Goal: Task Accomplishment & Management: Manage account settings

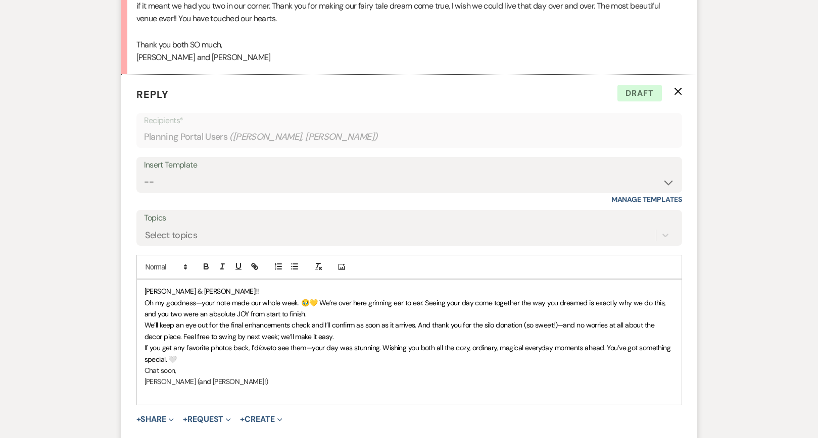
click at [313, 307] on p "Oh my goodness—your note made our whole week. 🥹💛 We’re over here grinning ear t…" at bounding box center [408, 309] width 529 height 23
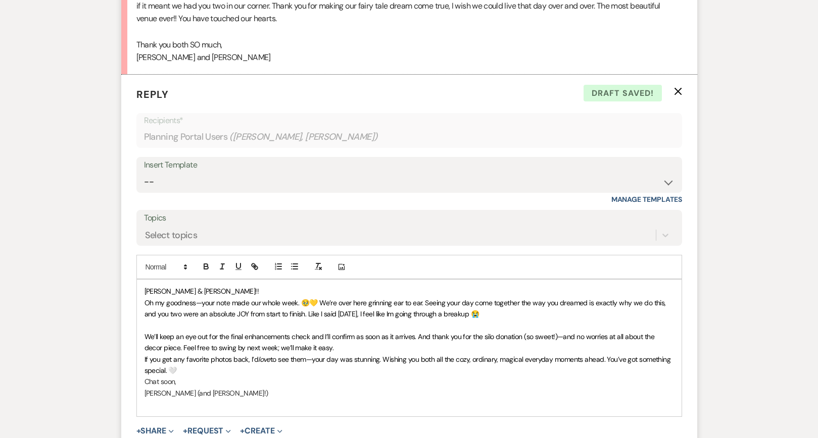
click at [430, 332] on span "We’ll keep an eye out for the final enhancements check and I’ll confirm as soon…" at bounding box center [400, 342] width 512 height 20
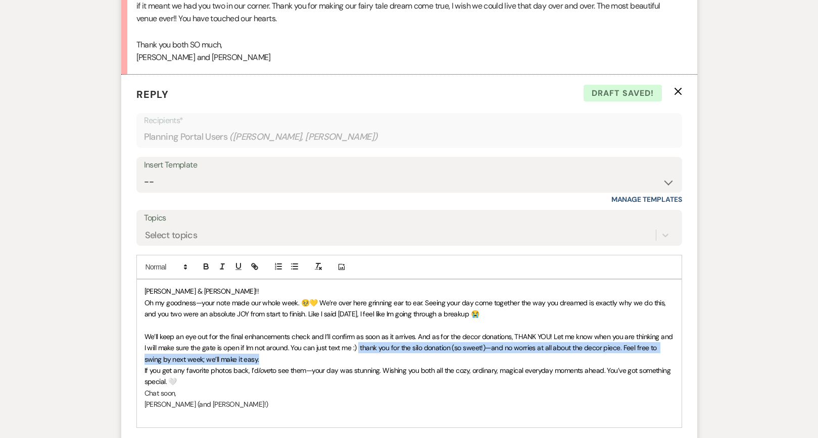
click at [355, 347] on p "We’ll keep an eye out for the final enhancements check and I’ll confirm as soon…" at bounding box center [408, 348] width 529 height 34
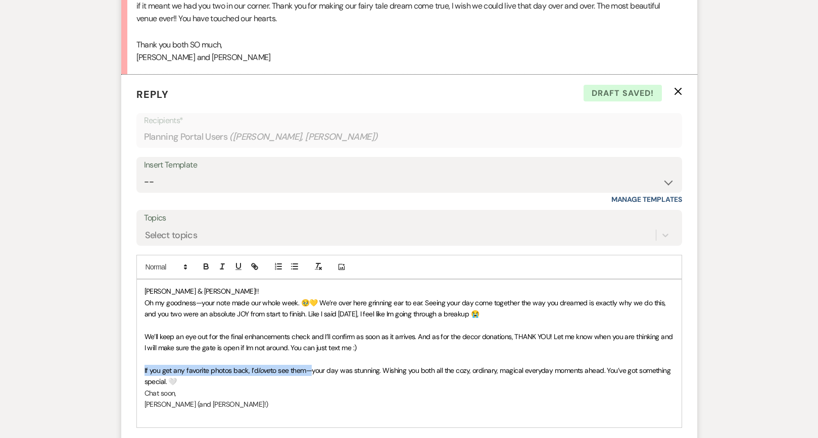
drag, startPoint x: 307, startPoint y: 364, endPoint x: 138, endPoint y: 361, distance: 168.2
click at [138, 361] on div "[PERSON_NAME] & [PERSON_NAME]!! Oh my goodness—your note made our whole week. 🥹…" at bounding box center [409, 354] width 545 height 148
click at [206, 265] on icon "button" at bounding box center [206, 266] width 9 height 9
click at [289, 388] on p "Chat soon," at bounding box center [408, 393] width 529 height 11
click at [223, 374] on p "If you get any favorite photos back, I’d love to see them —your day was stunnin…" at bounding box center [408, 376] width 529 height 23
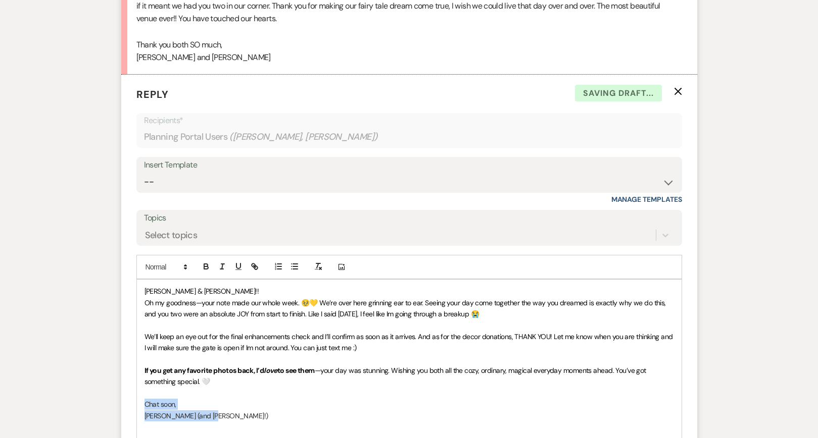
drag, startPoint x: 220, startPoint y: 406, endPoint x: 123, endPoint y: 398, distance: 97.8
click at [123, 398] on form "Reply X Saving draft... Recipients* Planning Portal Users ( [PERSON_NAME], [PER…" at bounding box center [409, 292] width 576 height 435
click at [243, 411] on p "[PERSON_NAME] (and [PERSON_NAME]!)" at bounding box center [408, 416] width 529 height 11
drag, startPoint x: 222, startPoint y: 408, endPoint x: 119, endPoint y: 398, distance: 103.0
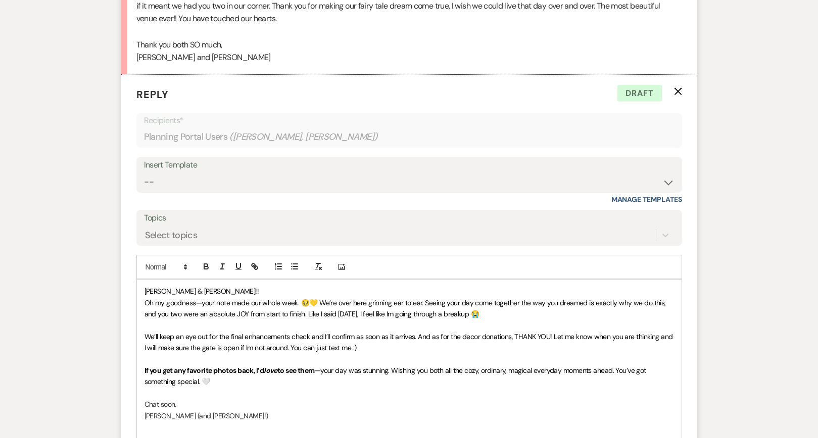
click at [171, 411] on p "[PERSON_NAME] (and [PERSON_NAME]!)" at bounding box center [408, 416] width 529 height 11
drag, startPoint x: 179, startPoint y: 400, endPoint x: 131, endPoint y: 400, distance: 48.0
click at [131, 400] on form "Reply X Draft Recipients* Planning Portal Users ( [PERSON_NAME], [PERSON_NAME] …" at bounding box center [409, 292] width 576 height 435
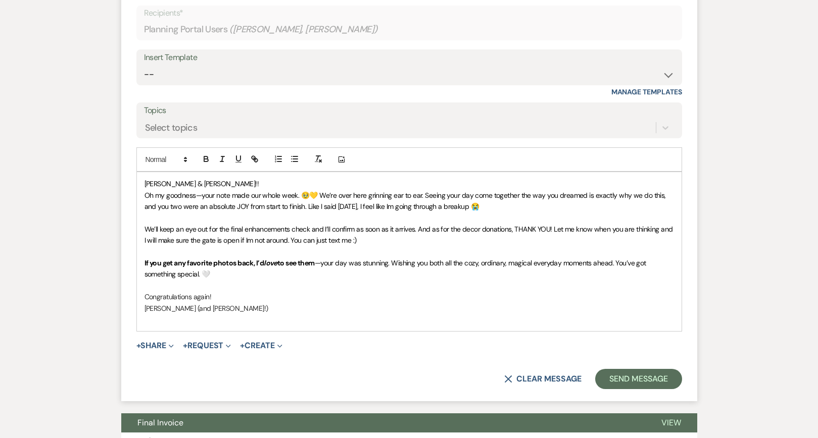
scroll to position [551, 0]
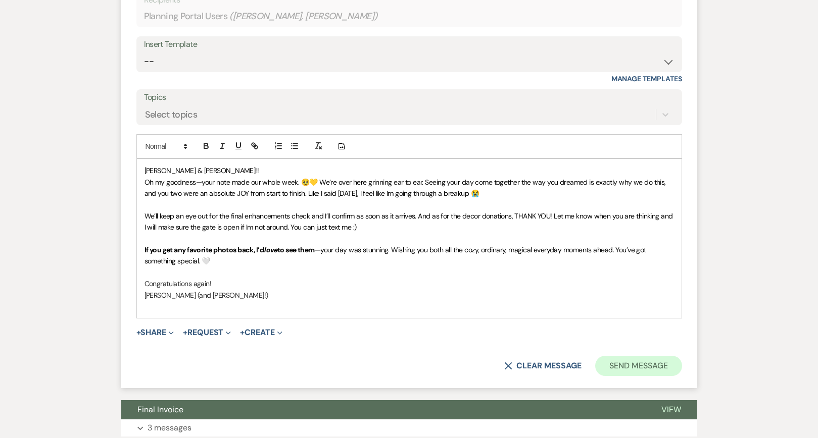
click at [649, 357] on button "Send Message" at bounding box center [638, 366] width 86 height 20
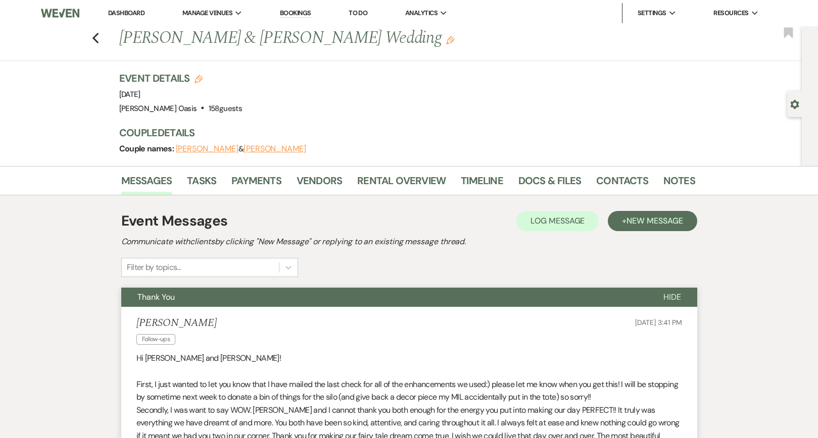
scroll to position [-1, 0]
click at [125, 19] on li "Dashboard" at bounding box center [126, 13] width 46 height 20
click at [127, 12] on link "Dashboard" at bounding box center [126, 13] width 36 height 9
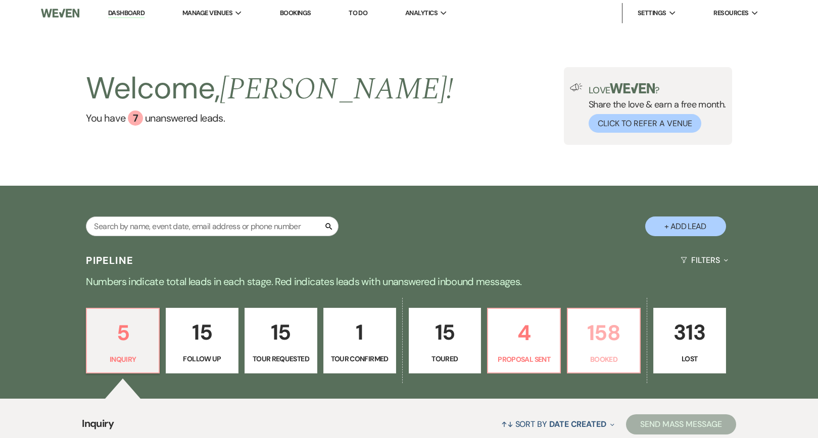
click at [597, 362] on p "Booked" at bounding box center [604, 359] width 60 height 11
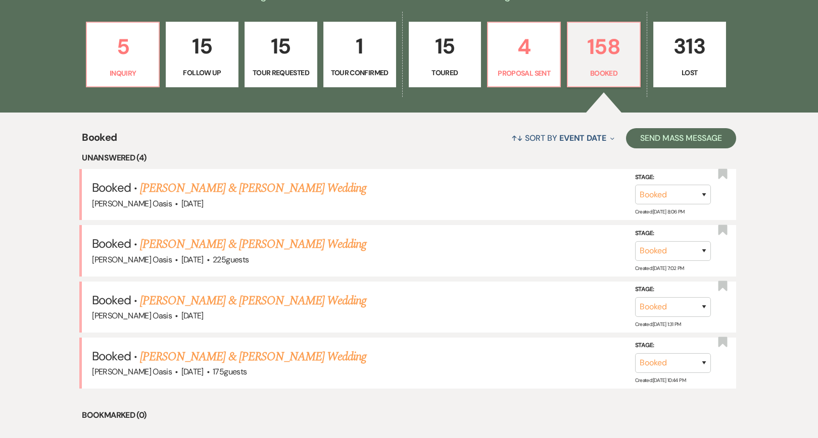
scroll to position [308, 0]
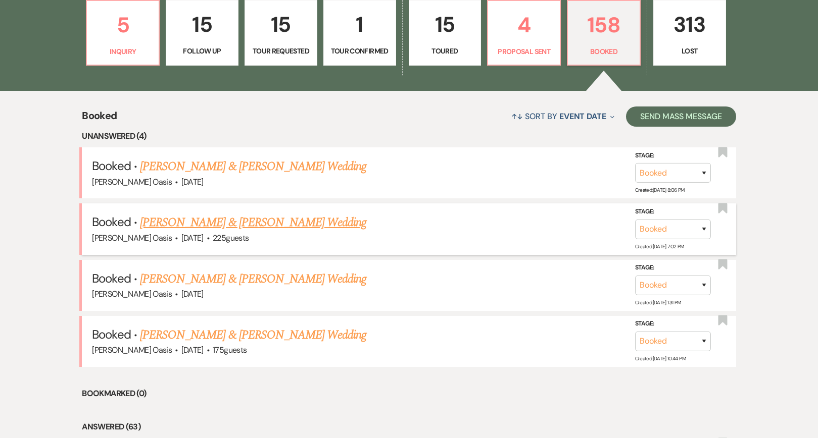
click at [218, 222] on link "[PERSON_NAME] & [PERSON_NAME] Wedding" at bounding box center [253, 223] width 226 height 18
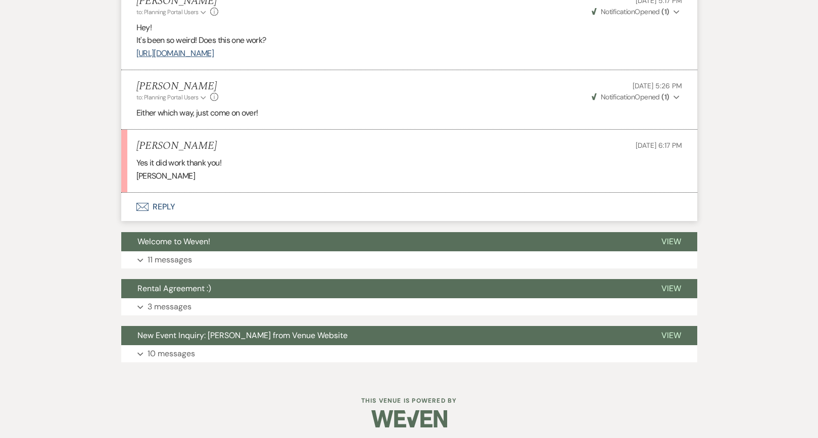
click at [201, 202] on button "Envelope Reply" at bounding box center [409, 207] width 576 height 28
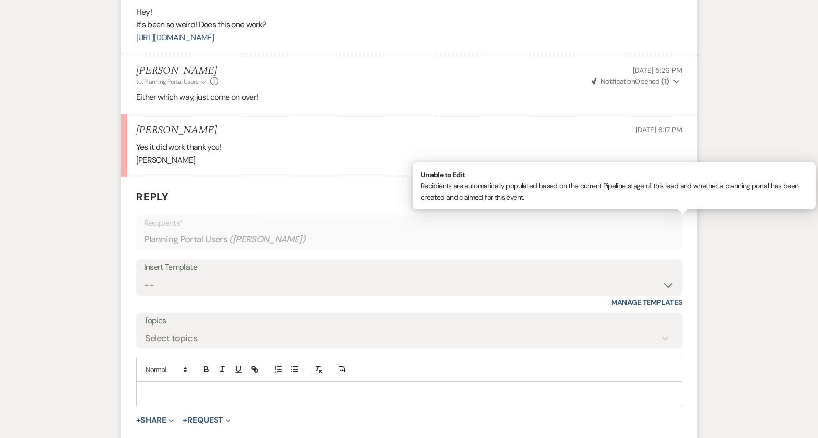
scroll to position [936, 0]
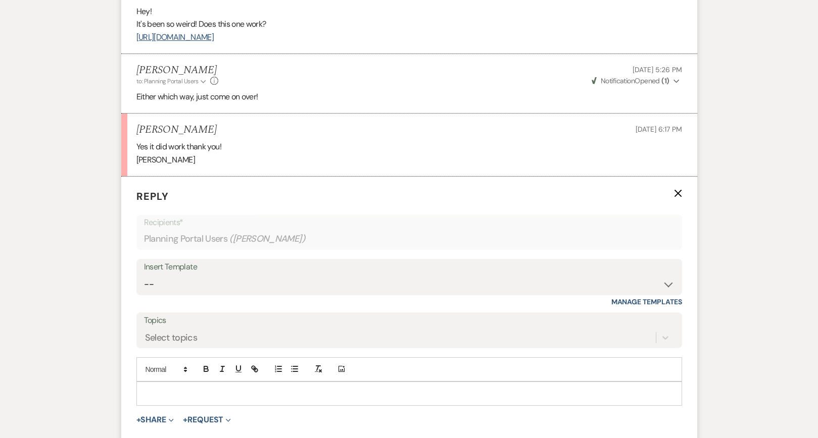
click at [324, 392] on p at bounding box center [408, 393] width 529 height 11
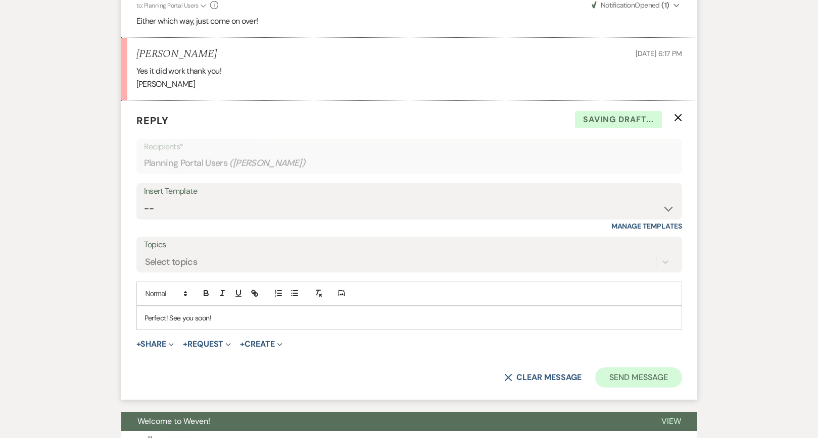
click at [652, 368] on button "Send Message" at bounding box center [638, 378] width 86 height 20
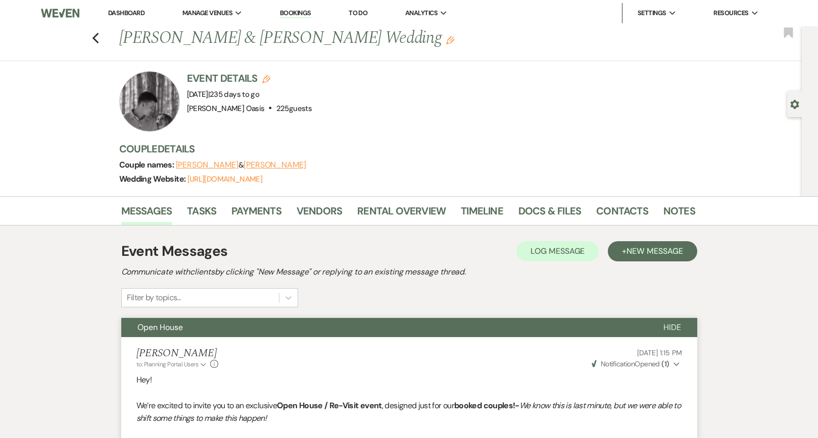
scroll to position [0, 0]
click at [119, 9] on link "Dashboard" at bounding box center [126, 13] width 36 height 9
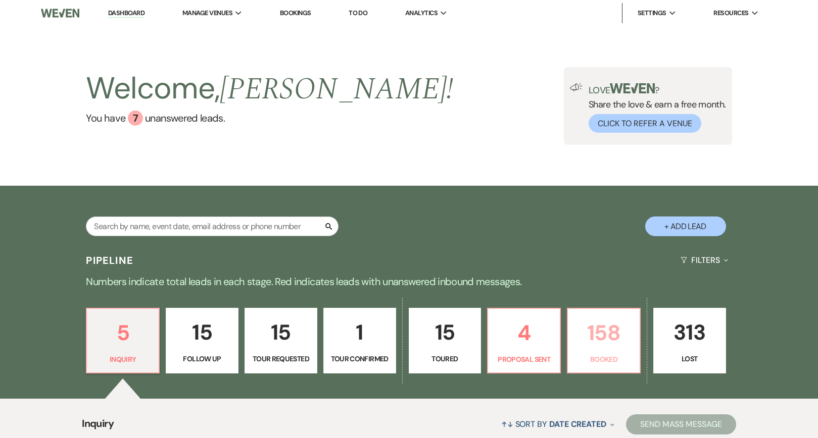
click at [607, 369] on link "158 Booked" at bounding box center [604, 341] width 74 height 66
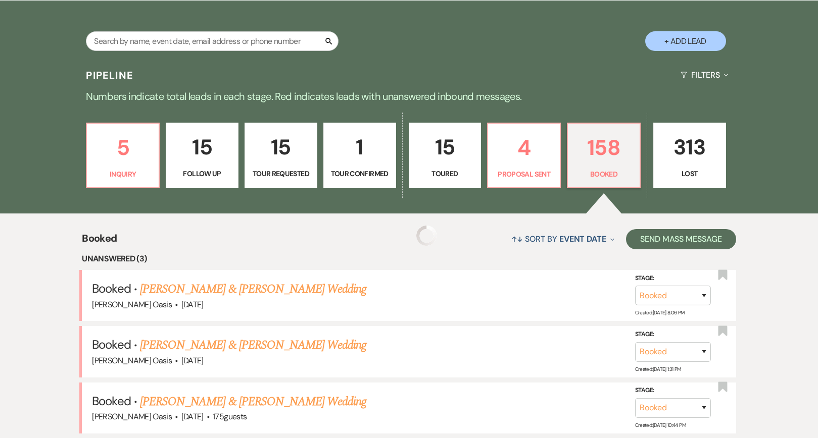
scroll to position [381, 0]
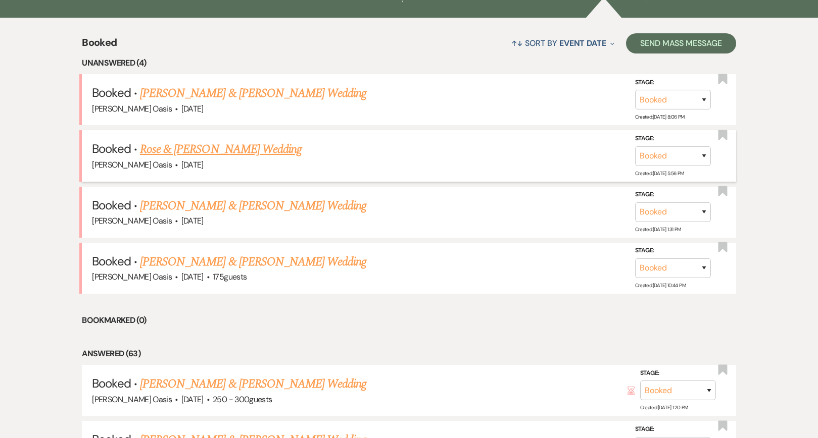
click at [224, 147] on link "Rose & [PERSON_NAME] Wedding" at bounding box center [221, 149] width 162 height 18
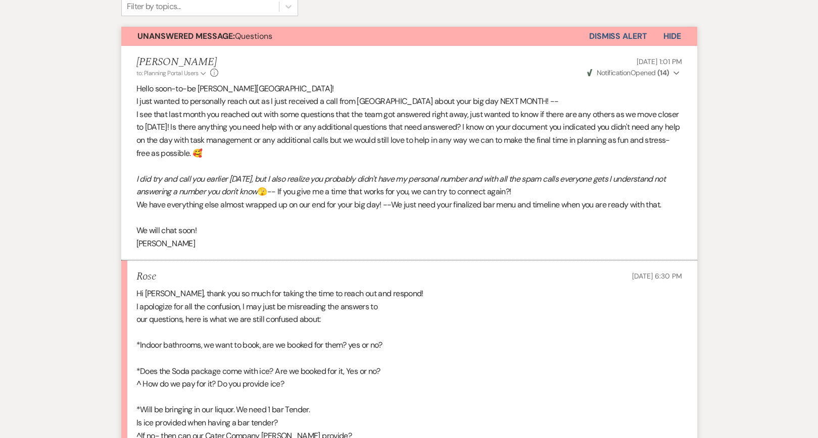
scroll to position [167, 0]
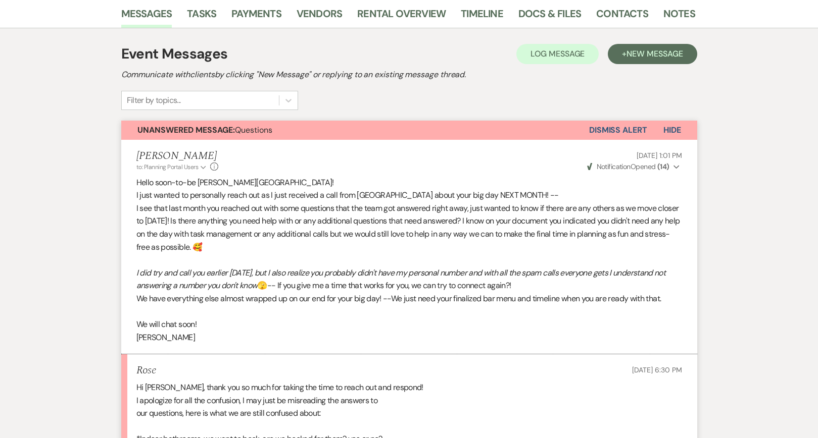
click at [341, 224] on p "I see that last month you reached out with some questions that the team got ans…" at bounding box center [409, 228] width 546 height 52
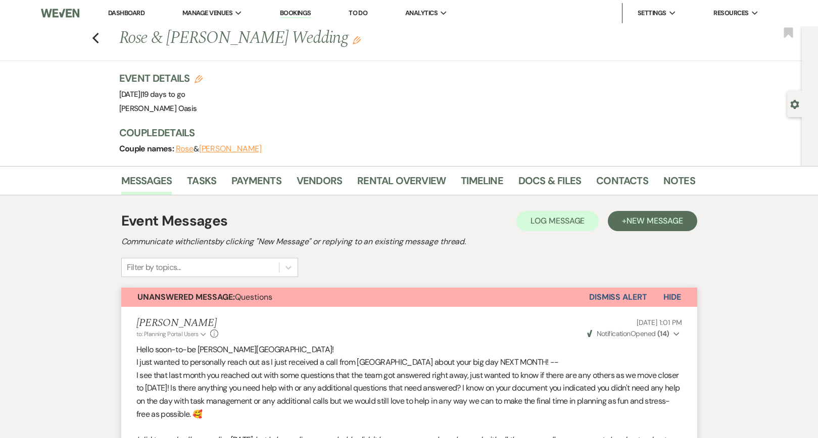
scroll to position [0, 0]
click at [148, 15] on li "Dashboard" at bounding box center [126, 13] width 46 height 20
click at [137, 16] on link "Dashboard" at bounding box center [126, 13] width 36 height 9
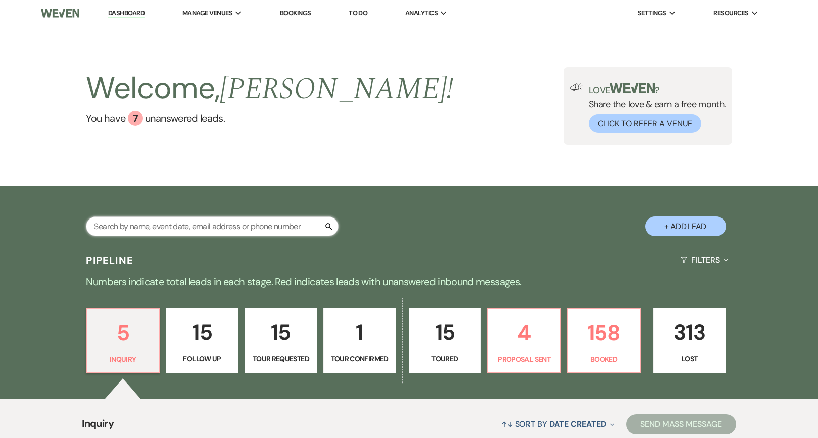
click at [177, 227] on input "text" at bounding box center [212, 227] width 253 height 20
type input "rose"
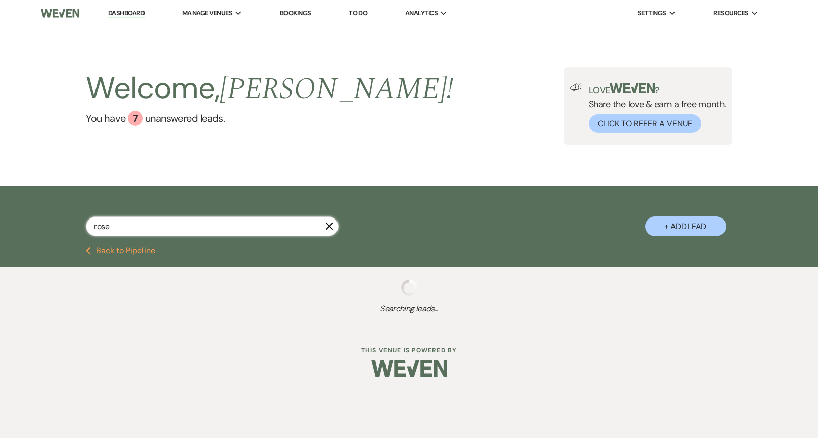
select select "8"
select select "5"
select select "8"
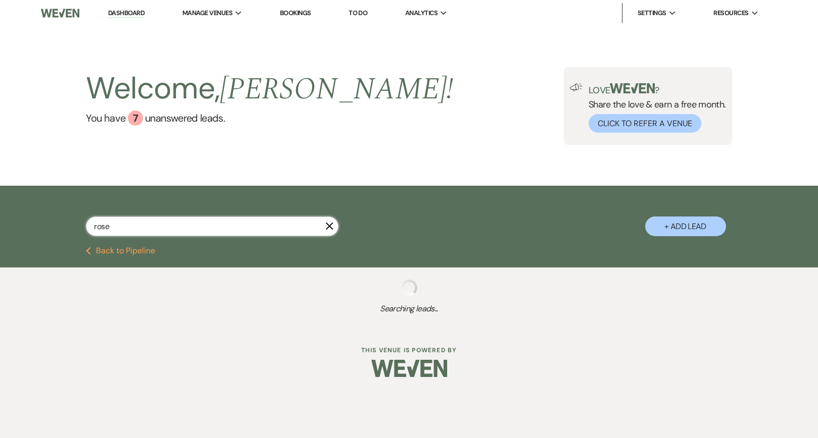
select select "7"
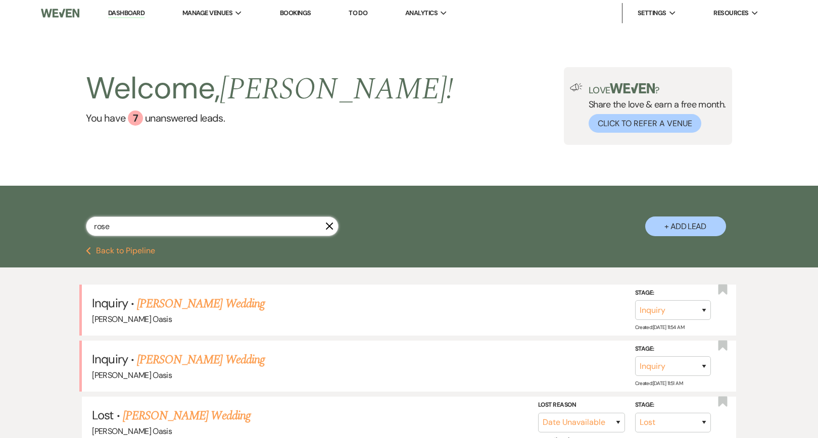
scroll to position [-1, 0]
type input "rose"
click at [135, 6] on li "Dashboard" at bounding box center [126, 13] width 46 height 20
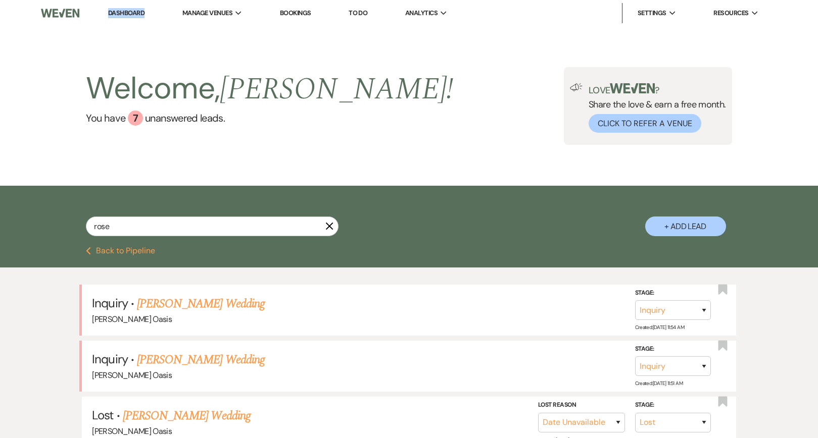
click at [136, 11] on link "Dashboard" at bounding box center [126, 14] width 36 height 10
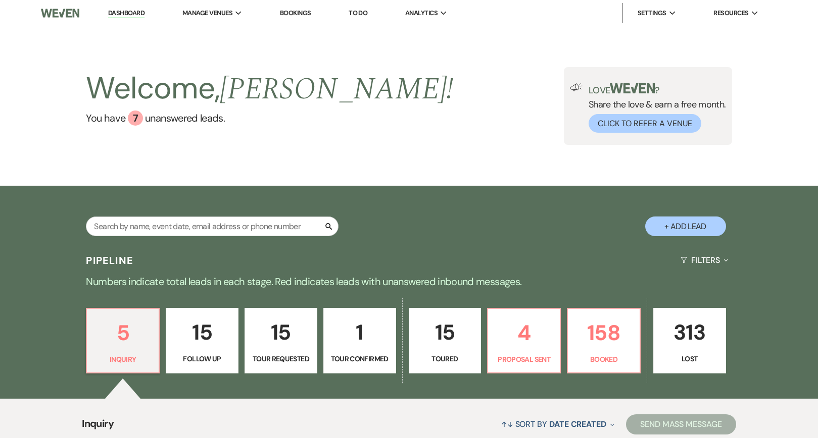
click at [468, 202] on div "Search + Add Lead" at bounding box center [408, 218] width 727 height 54
drag, startPoint x: 323, startPoint y: 20, endPoint x: 304, endPoint y: 20, distance: 19.2
click at [304, 20] on ul "Dashboard Manage Venues Expand [PERSON_NAME] Oasis [PERSON_NAME] Oasis Transpor…" at bounding box center [432, 13] width 687 height 20
drag, startPoint x: 316, startPoint y: 18, endPoint x: 250, endPoint y: 16, distance: 66.7
click at [250, 16] on ul "Dashboard Manage Venues Expand [PERSON_NAME] Oasis [PERSON_NAME] Oasis Transpor…" at bounding box center [432, 13] width 687 height 20
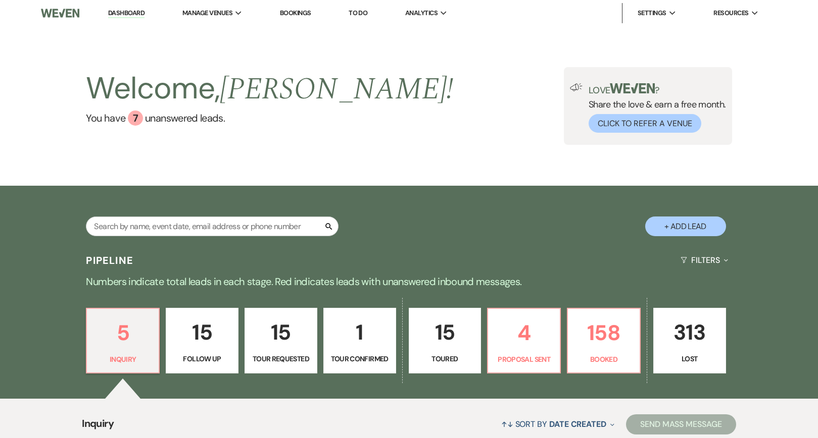
click at [263, 40] on div "Welcome, [PERSON_NAME] ! You have 7 unanswered lead s . Love ? Share the love &…" at bounding box center [409, 106] width 818 height 160
click at [572, 343] on link "158 Booked" at bounding box center [604, 341] width 74 height 66
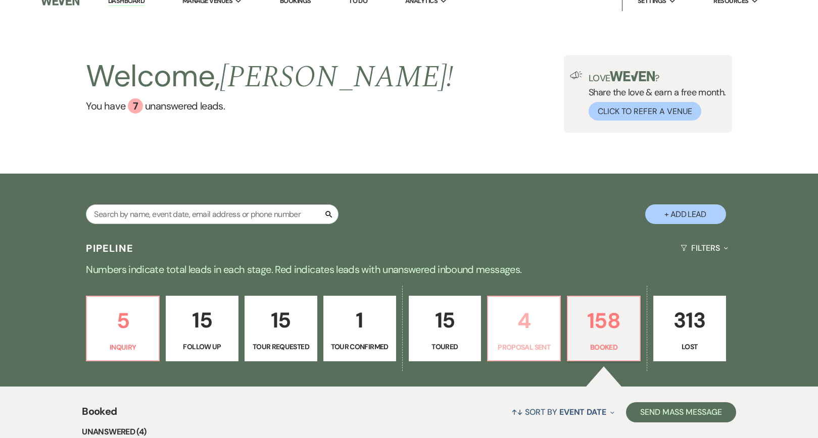
click at [510, 322] on p "4" at bounding box center [524, 321] width 60 height 34
select select "6"
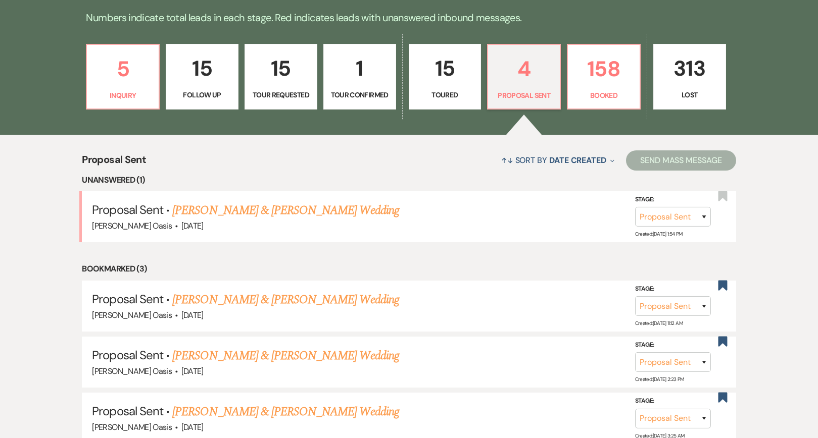
scroll to position [292, 0]
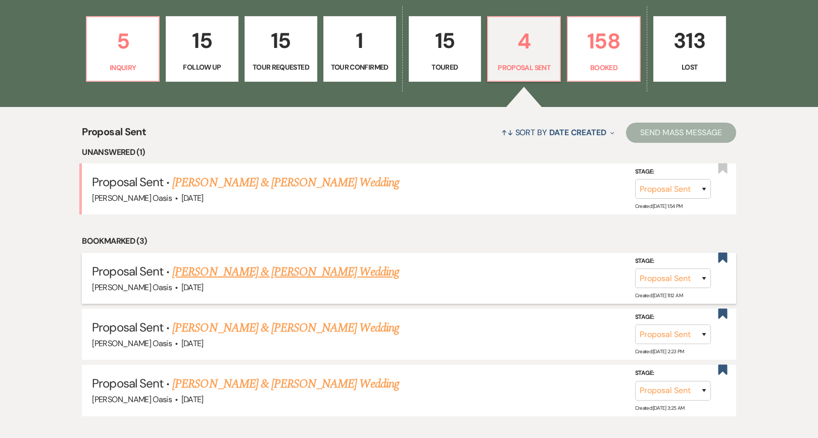
click at [254, 273] on link "[PERSON_NAME] & [PERSON_NAME] Wedding" at bounding box center [285, 272] width 226 height 18
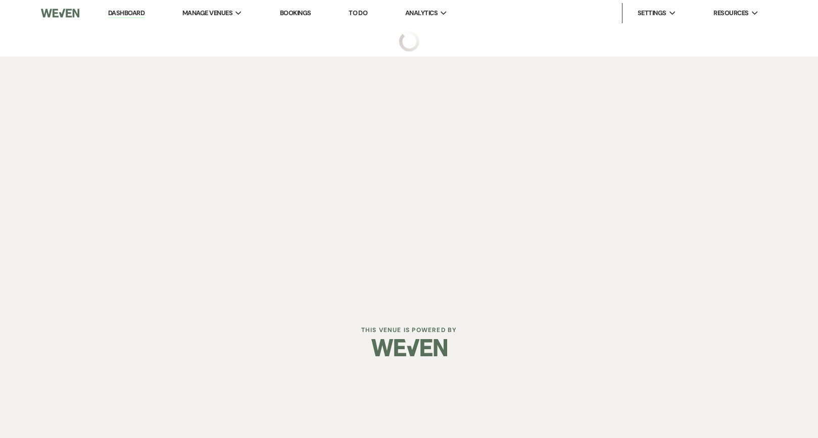
select select "6"
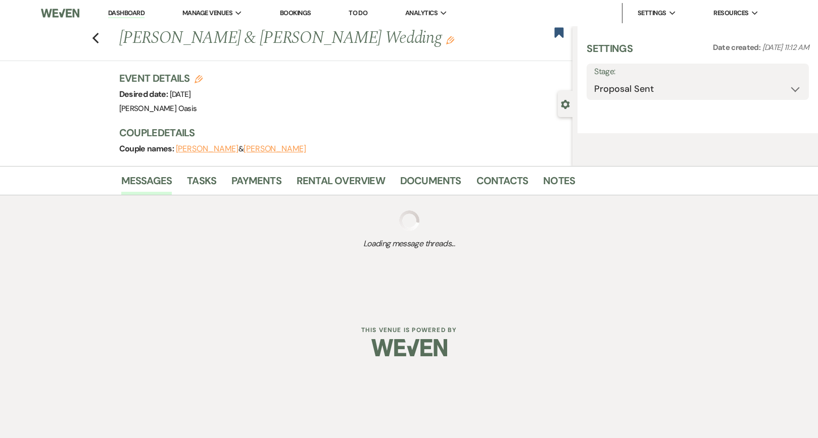
select select "5"
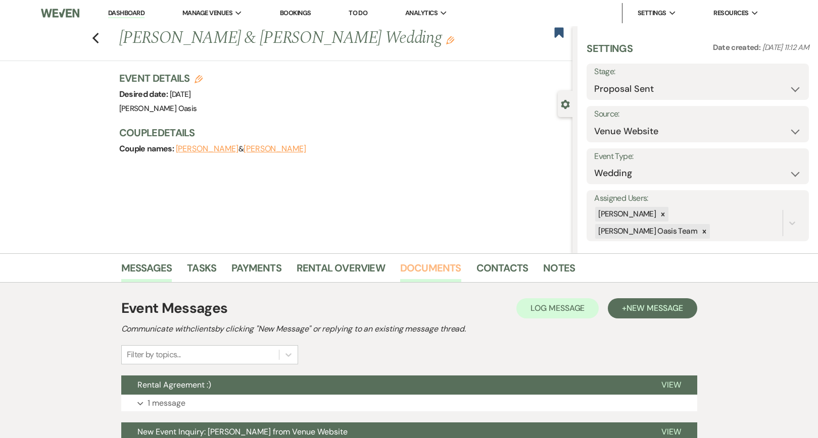
click at [445, 267] on link "Documents" at bounding box center [430, 271] width 61 height 22
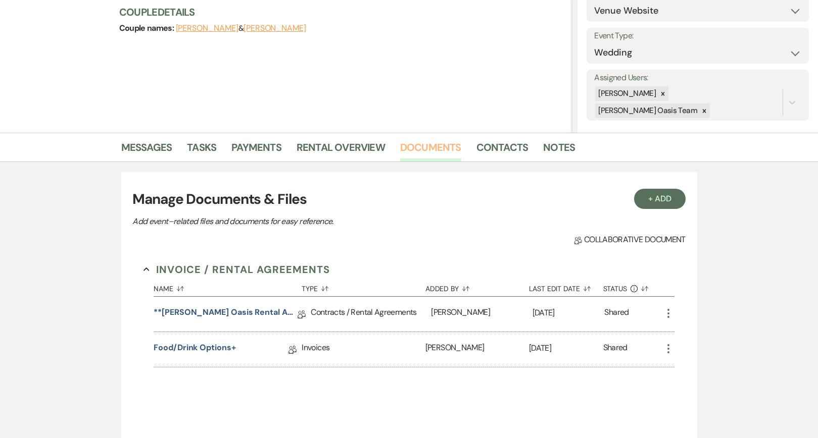
scroll to position [119, 0]
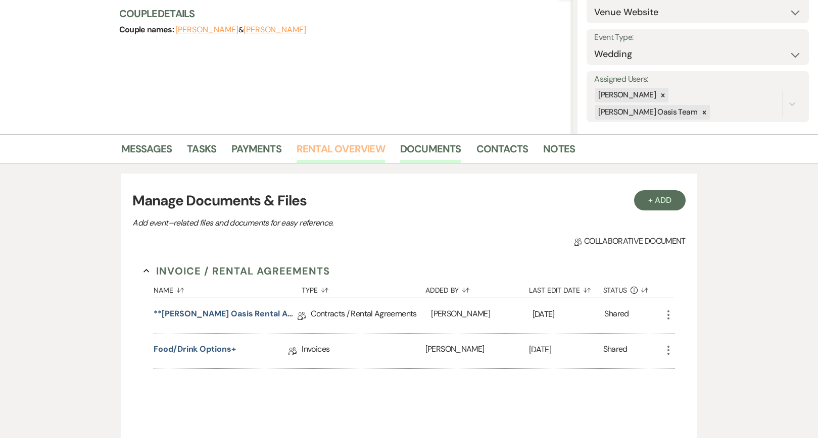
click at [349, 163] on link "Rental Overview" at bounding box center [341, 152] width 88 height 22
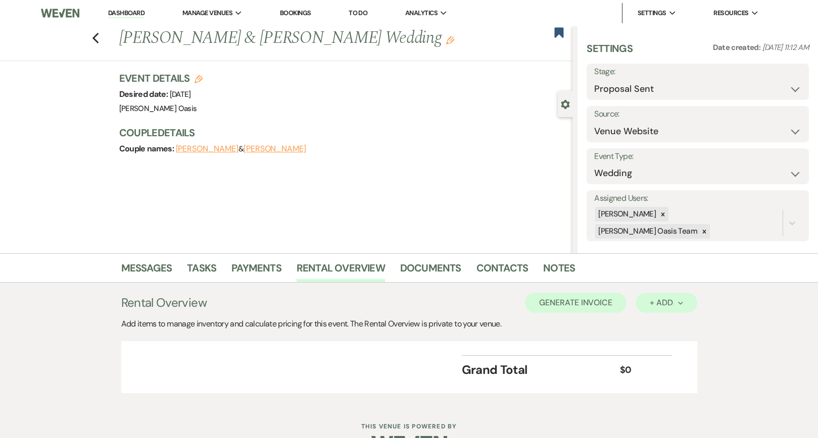
click at [647, 305] on button "+ Add Next" at bounding box center [665, 303] width 61 height 20
click at [654, 348] on button "Category" at bounding box center [661, 342] width 53 height 16
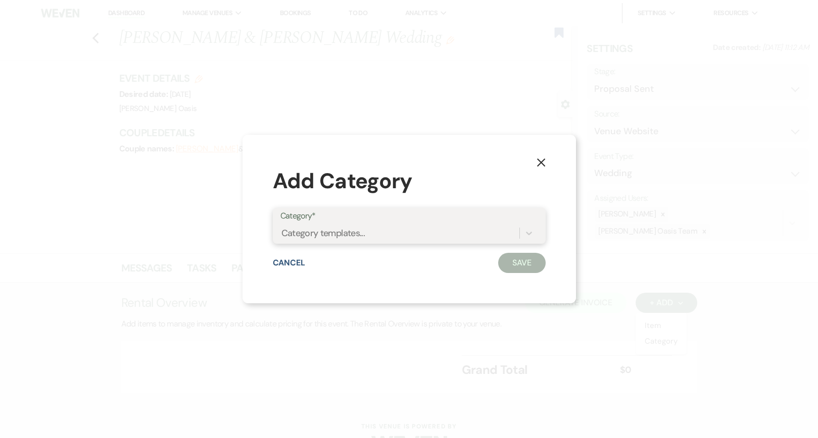
click at [461, 233] on div "Category templates..." at bounding box center [399, 233] width 239 height 18
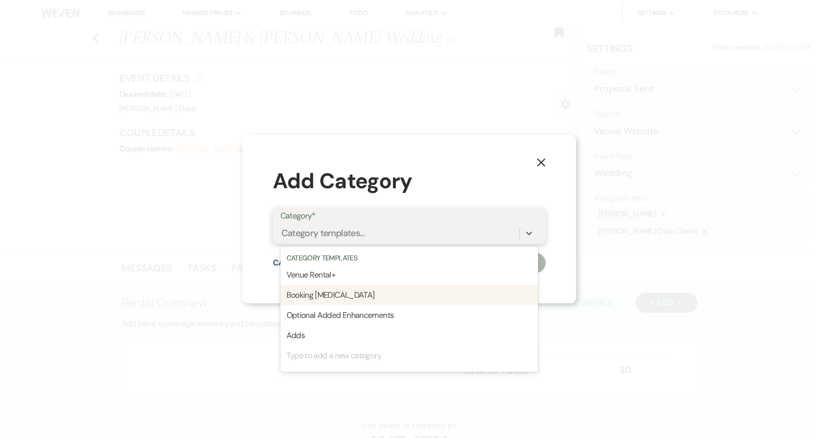
click at [432, 298] on div "Booking [MEDICAL_DATA]" at bounding box center [409, 295] width 258 height 20
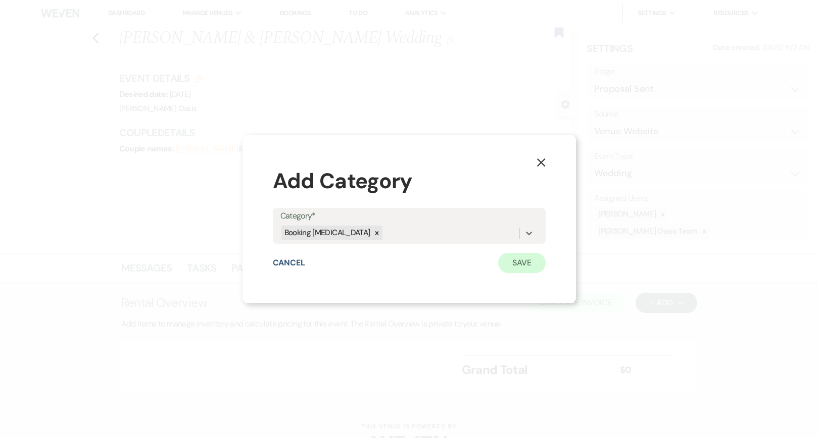
click at [519, 265] on button "Save" at bounding box center [521, 263] width 47 height 20
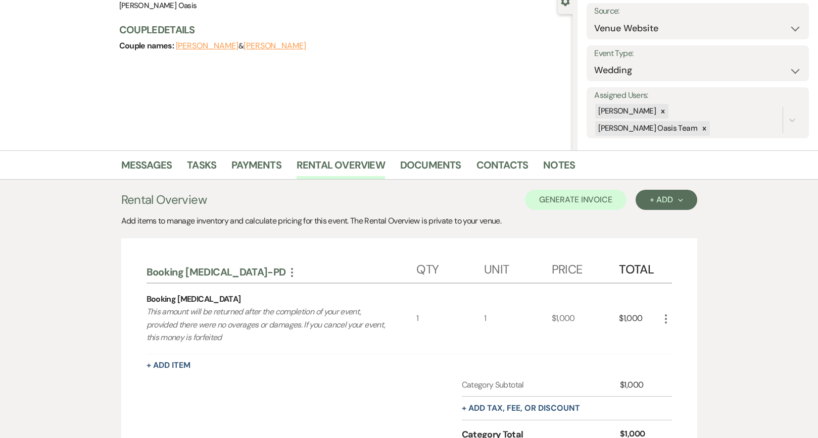
scroll to position [209, 0]
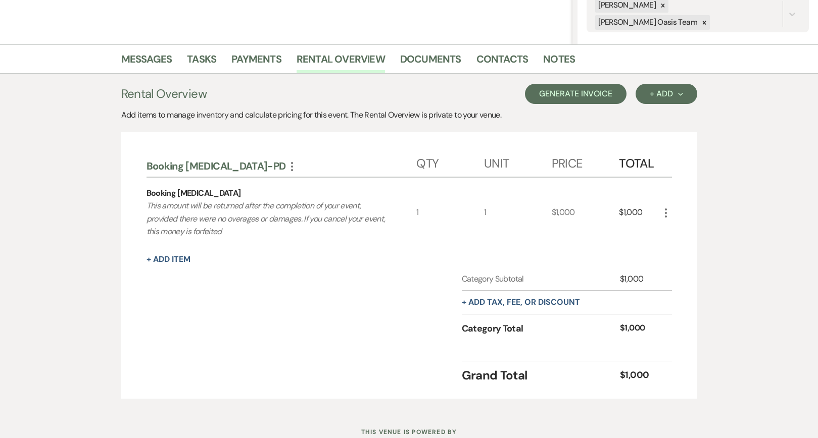
click at [607, 89] on button "Generate Invoice" at bounding box center [576, 94] width 102 height 20
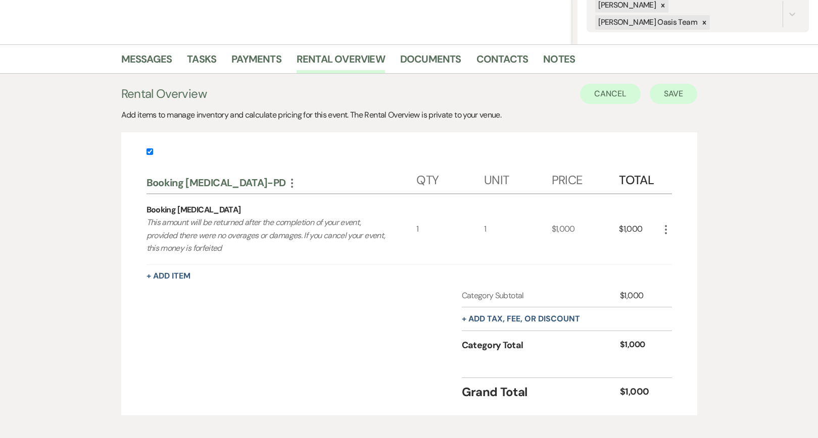
click at [682, 93] on button "Save" at bounding box center [673, 94] width 47 height 20
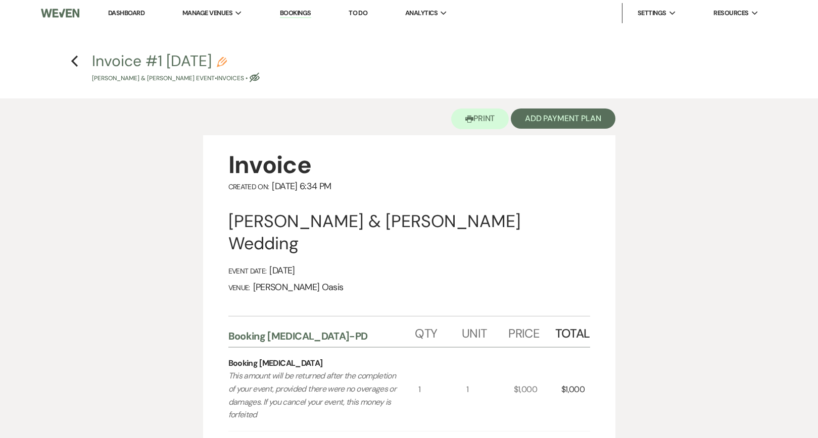
click at [227, 61] on icon "Pencil" at bounding box center [222, 62] width 10 height 10
select select "22"
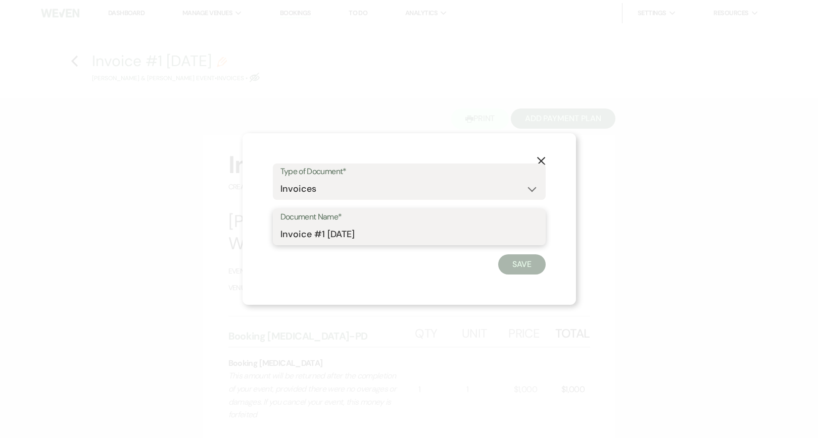
drag, startPoint x: 377, startPoint y: 232, endPoint x: 170, endPoint y: 231, distance: 207.1
click at [170, 232] on div "X Type of Document* Special Event Insurance Vendor Certificate of Insurance Con…" at bounding box center [409, 219] width 818 height 438
type input "Booking [MEDICAL_DATA]-pd"
click at [529, 275] on div "X Type of Document* Special Event Insurance Vendor Certificate of Insurance Con…" at bounding box center [408, 219] width 333 height 172
click at [529, 271] on button "Save" at bounding box center [521, 265] width 47 height 20
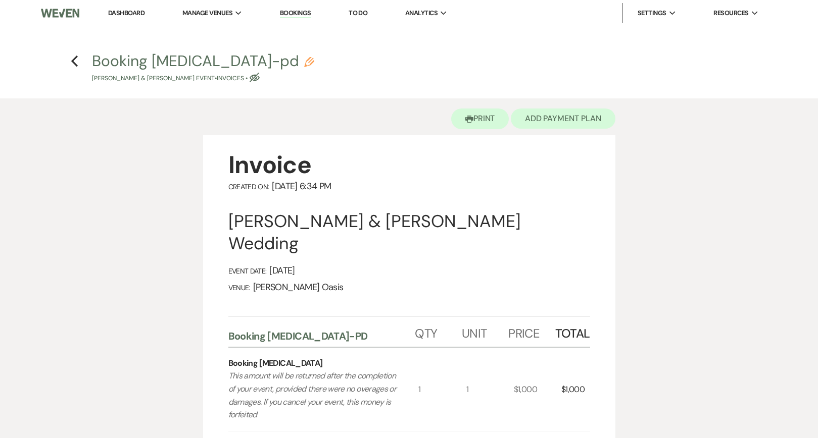
click at [548, 121] on button "Add Payment Plan" at bounding box center [563, 119] width 105 height 20
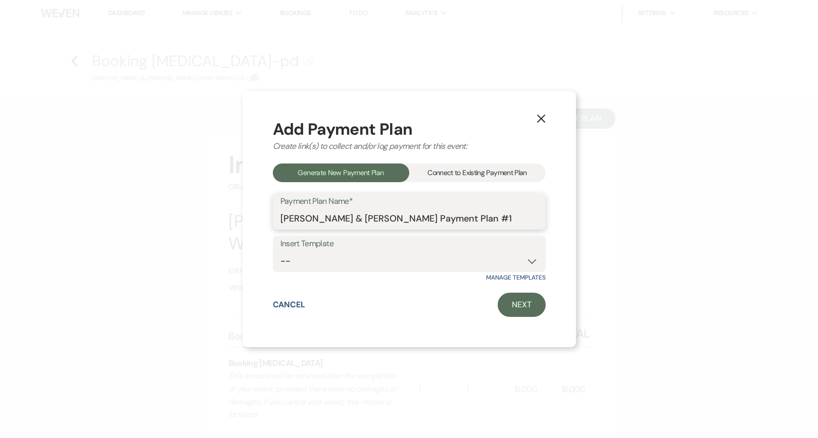
click at [474, 219] on input "[PERSON_NAME] & [PERSON_NAME] Payment Plan #1" at bounding box center [409, 219] width 258 height 20
type input "Booking [MEDICAL_DATA]"
select select "124"
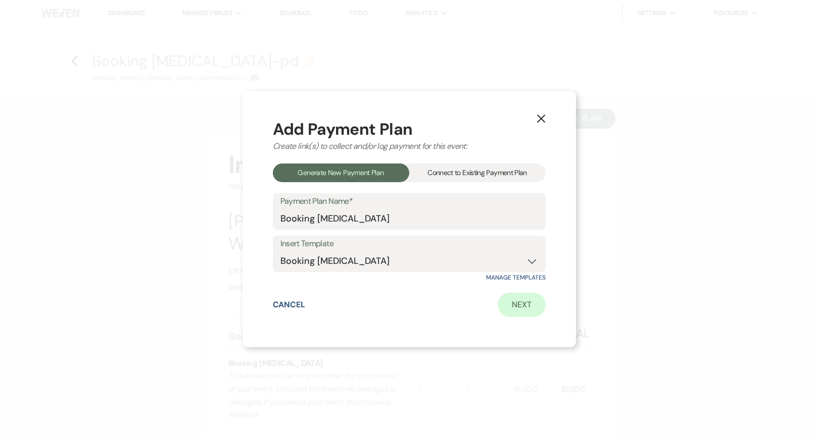
click at [527, 312] on link "Next" at bounding box center [522, 305] width 48 height 24
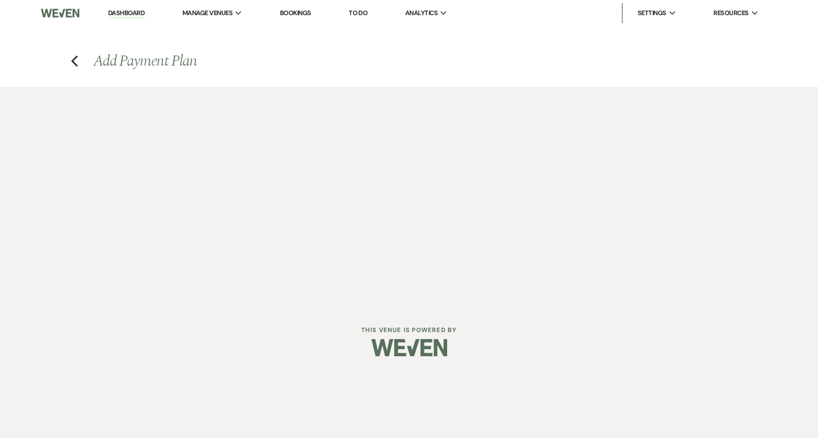
select select "28682"
select select "2"
select select "percentage"
select select "true"
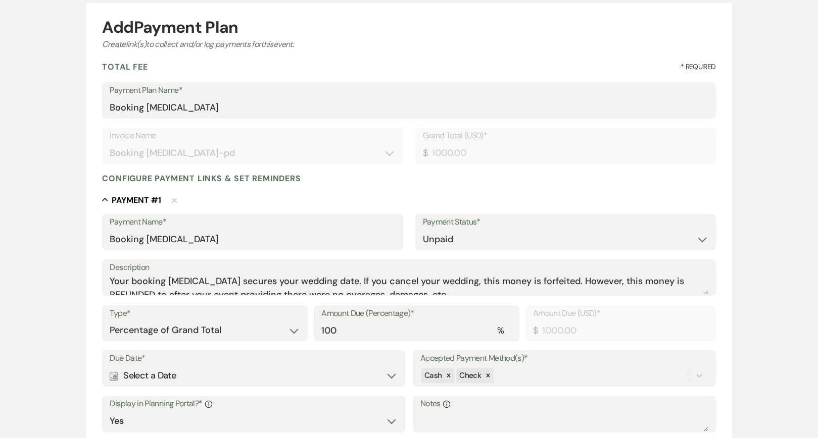
scroll to position [105, 0]
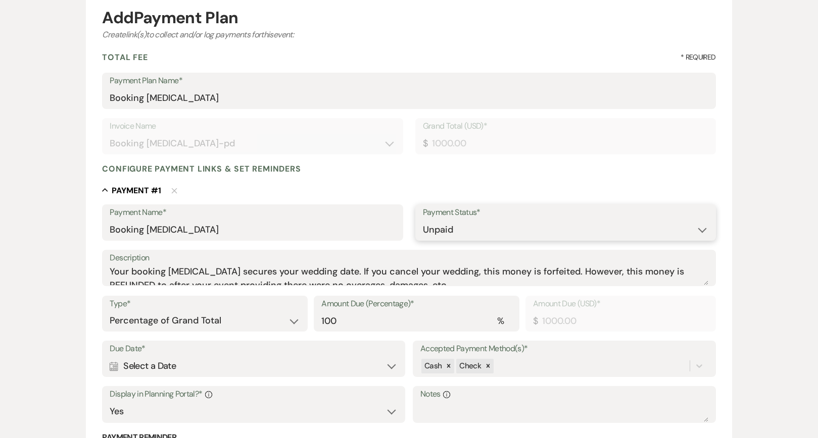
select select "1"
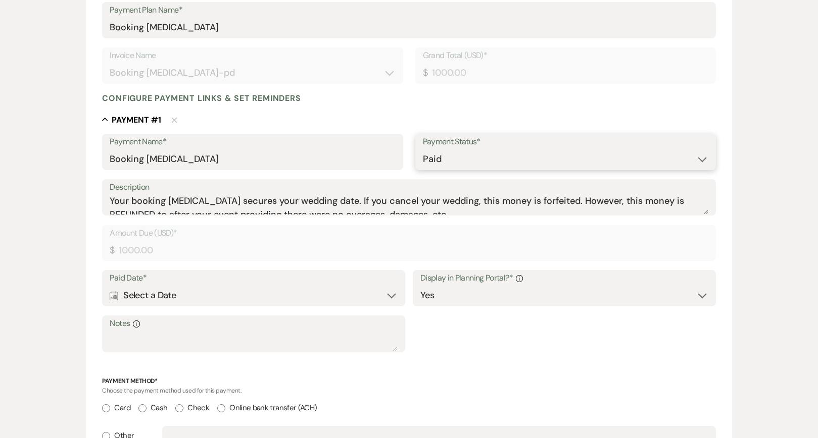
scroll to position [184, 0]
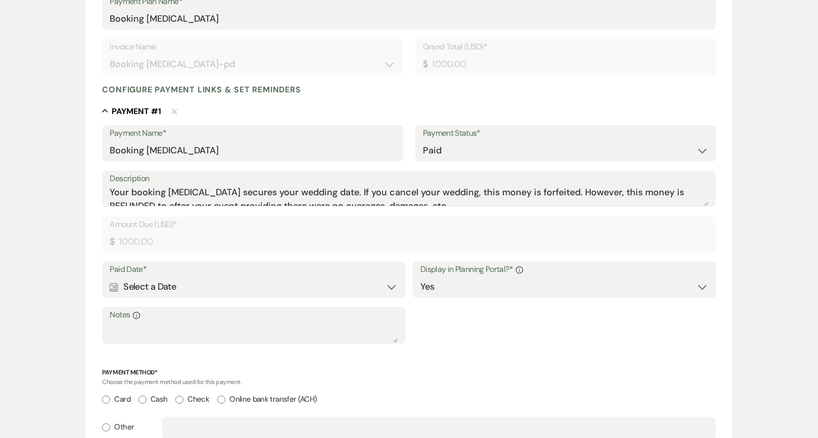
click at [308, 279] on div "Calendar Select a Date Expand" at bounding box center [254, 287] width 288 height 20
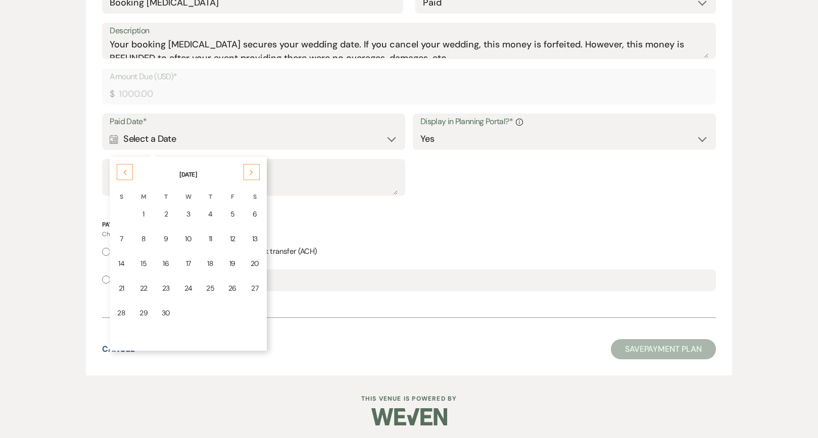
scroll to position [331, 0]
click at [146, 267] on div "15" at bounding box center [143, 265] width 8 height 11
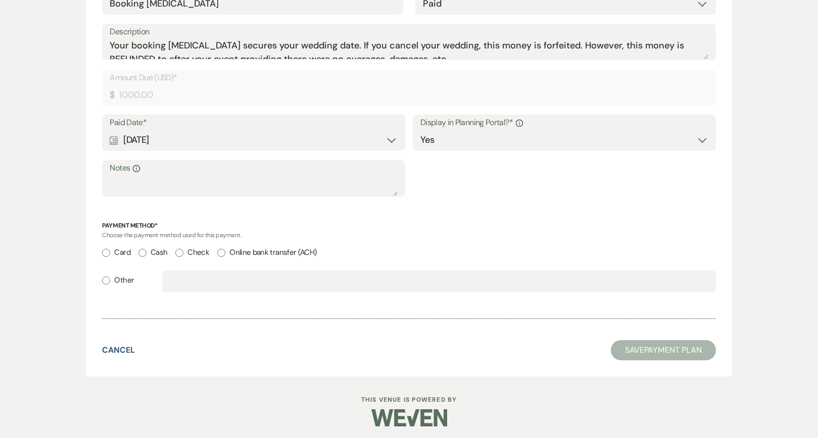
click at [134, 276] on div "Other" at bounding box center [408, 286] width 613 height 31
click at [126, 274] on label "Other" at bounding box center [118, 281] width 32 height 14
click at [110, 277] on input "Other" at bounding box center [106, 281] width 8 height 8
radio input "true"
click at [178, 277] on input "text" at bounding box center [439, 282] width 538 height 20
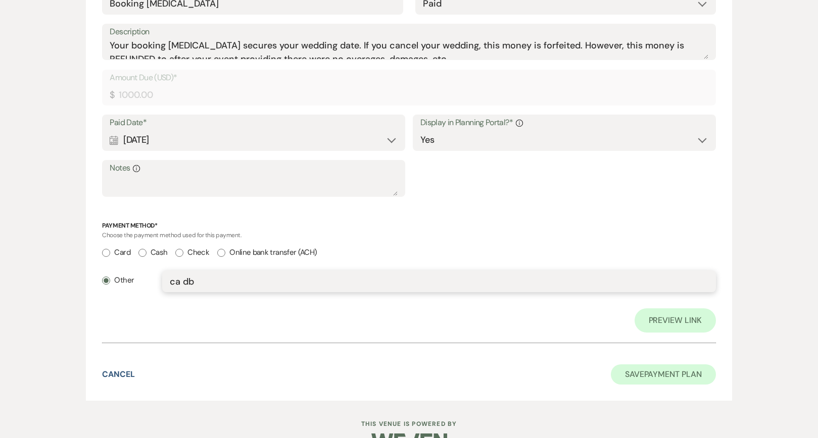
type input "ca db"
click at [643, 371] on button "Save Payment Plan" at bounding box center [663, 375] width 105 height 20
